Goal: Task Accomplishment & Management: Manage account settings

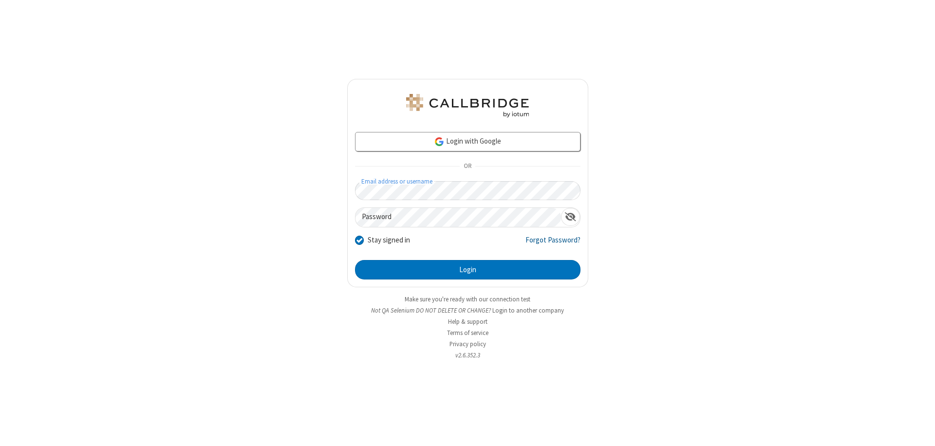
click at [553, 244] on link "Forgot Password?" at bounding box center [553, 244] width 55 height 19
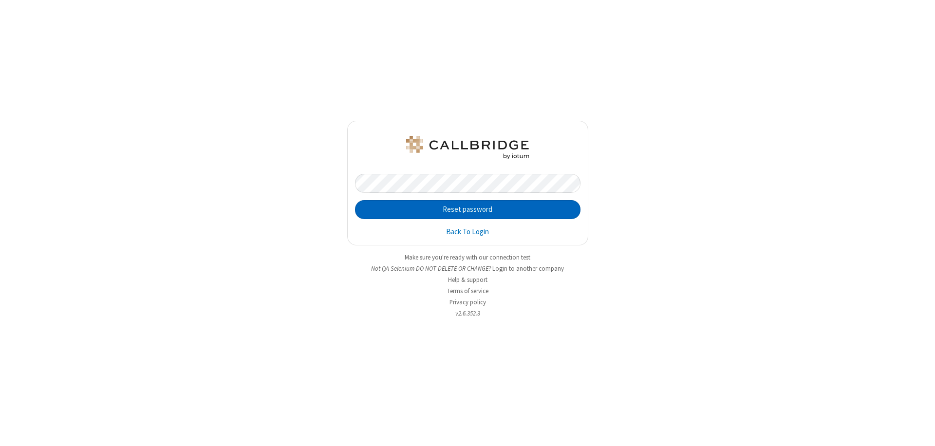
click at [468, 209] on button "Reset password" at bounding box center [468, 209] width 226 height 19
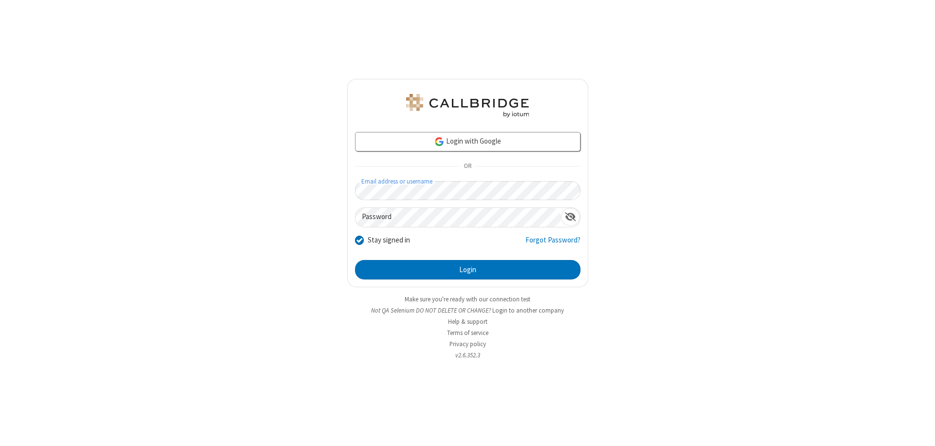
click at [359, 240] on input "Stay signed in" at bounding box center [359, 240] width 9 height 10
checkbox input "false"
click at [468, 270] on button "Login" at bounding box center [468, 269] width 226 height 19
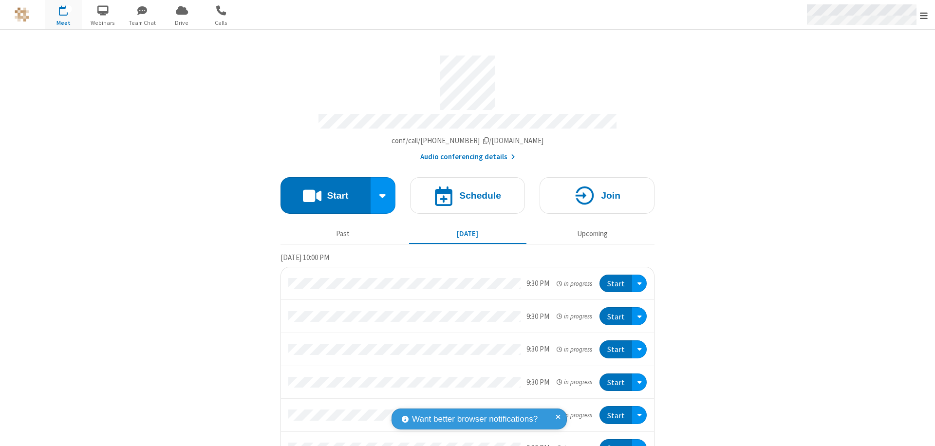
click at [924, 15] on span "Open menu" at bounding box center [924, 16] width 8 height 10
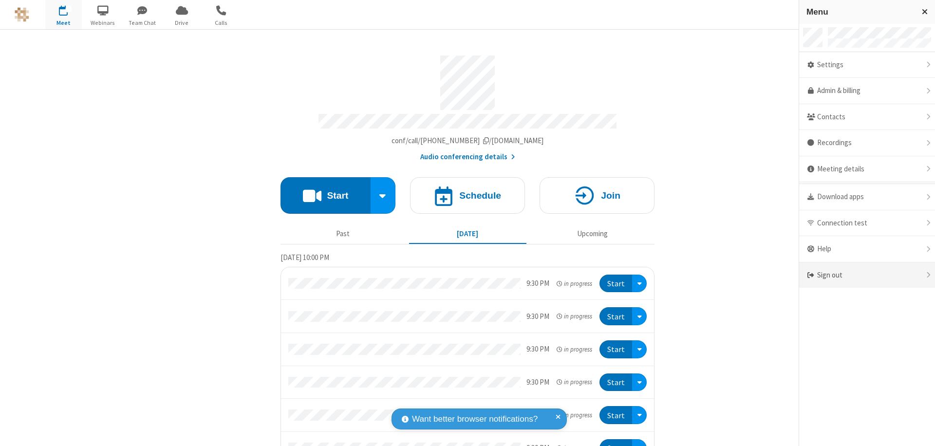
click at [867, 275] on div "Sign out" at bounding box center [867, 276] width 136 height 26
